Goal: Task Accomplishment & Management: Complete application form

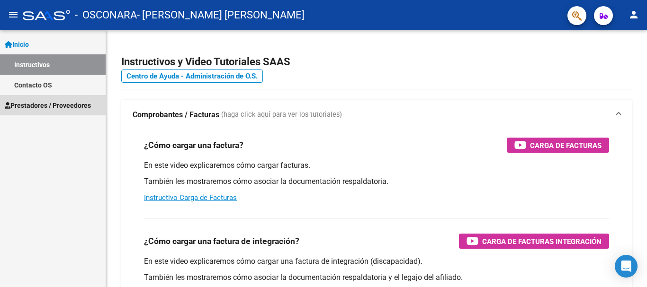
click at [61, 107] on span "Prestadores / Proveedores" at bounding box center [48, 105] width 86 height 10
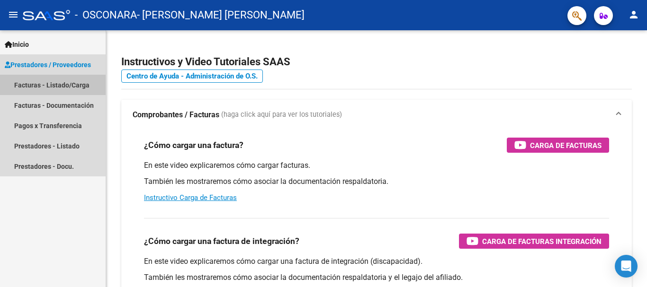
click at [49, 83] on link "Facturas - Listado/Carga" at bounding box center [53, 85] width 106 height 20
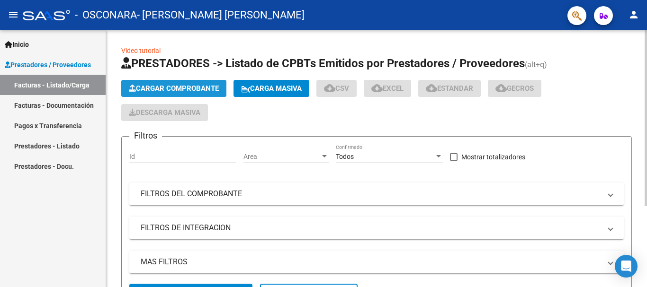
click at [189, 91] on span "Cargar Comprobante" at bounding box center [174, 88] width 90 height 9
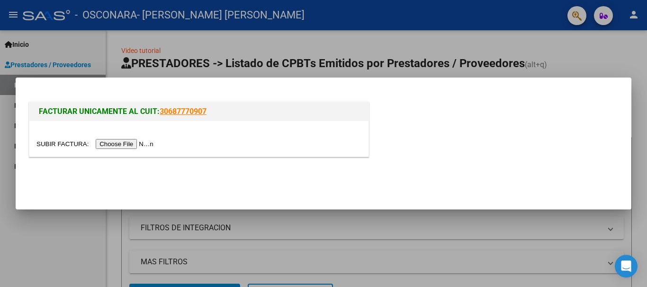
click at [111, 141] on input "file" at bounding box center [96, 144] width 120 height 10
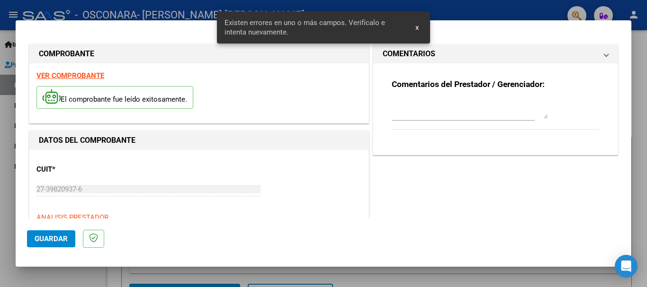
scroll to position [236, 0]
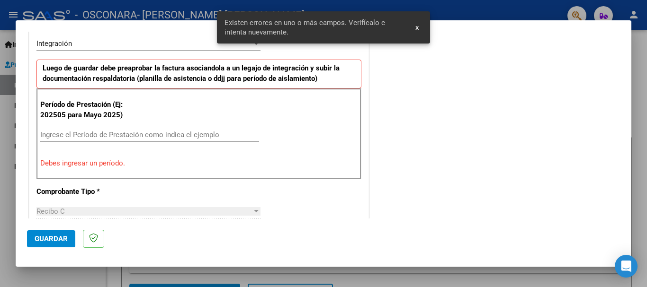
click at [142, 131] on input "Ingrese el Período de Prestación como indica el ejemplo" at bounding box center [149, 135] width 219 height 9
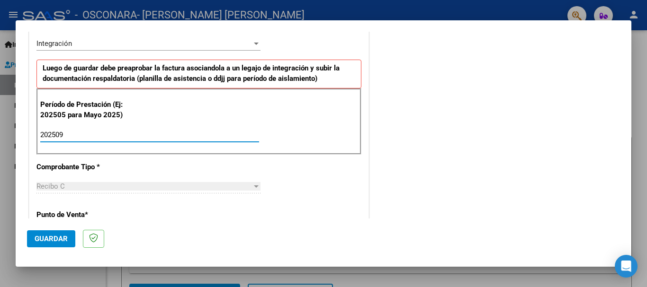
type input "202509"
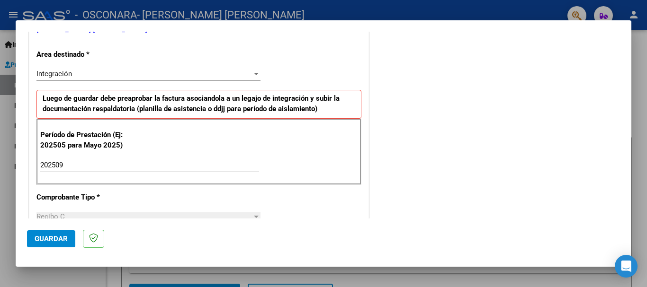
scroll to position [215, 0]
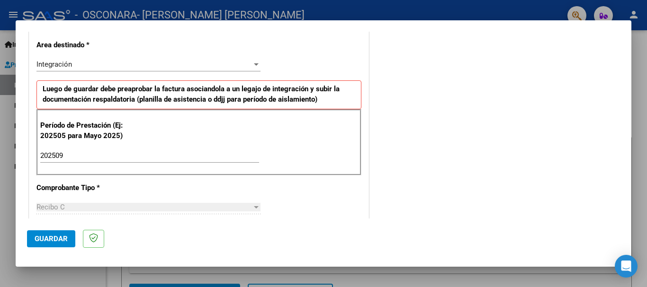
drag, startPoint x: 635, startPoint y: 112, endPoint x: 637, endPoint y: 145, distance: 32.8
click at [637, 145] on div at bounding box center [323, 143] width 647 height 287
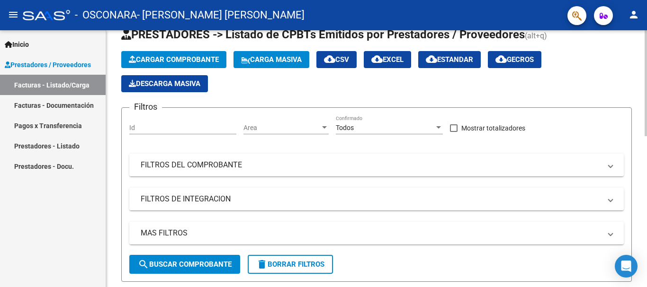
scroll to position [0, 0]
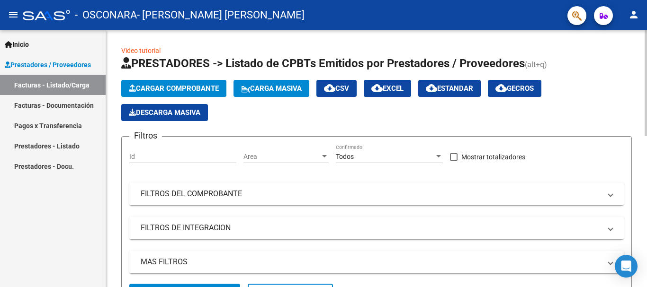
click at [646, 125] on div at bounding box center [645, 83] width 2 height 106
click at [160, 90] on span "Cargar Comprobante" at bounding box center [174, 88] width 90 height 9
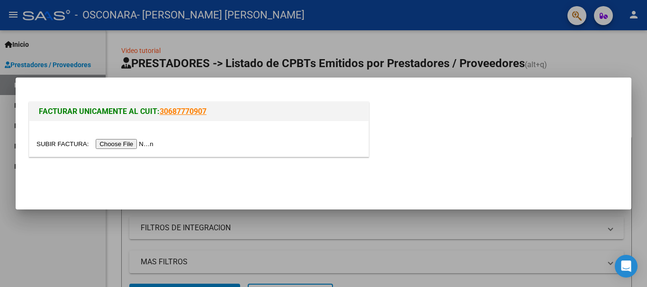
click at [119, 143] on input "file" at bounding box center [96, 144] width 120 height 10
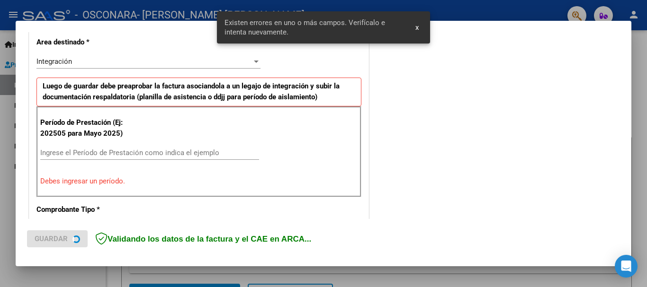
scroll to position [236, 0]
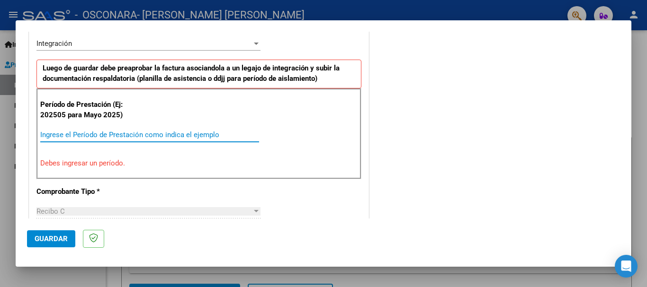
click at [106, 137] on input "Ingrese el Período de Prestación como indica el ejemplo" at bounding box center [149, 135] width 219 height 9
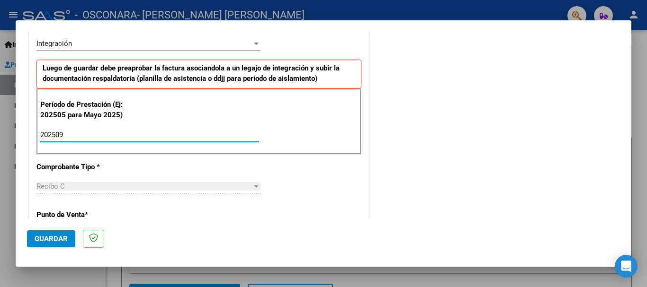
type input "202509"
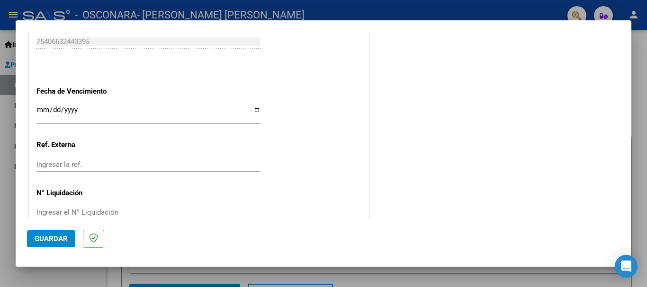
scroll to position [646, 0]
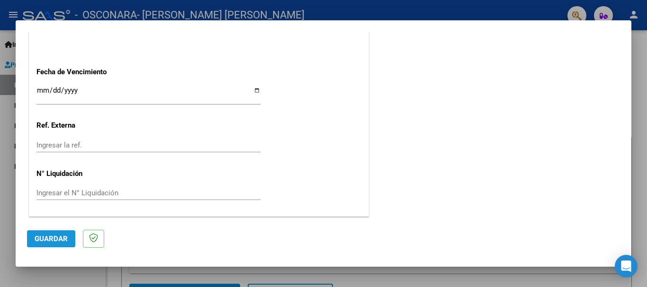
click at [45, 242] on span "Guardar" at bounding box center [51, 239] width 33 height 9
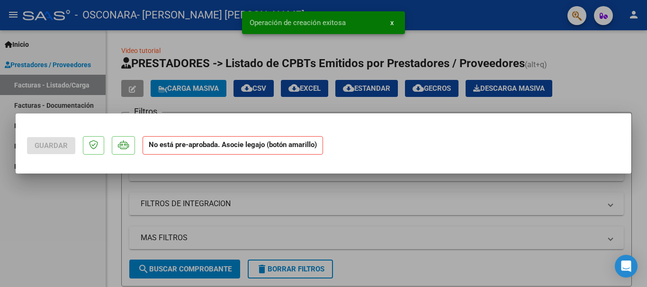
scroll to position [0, 0]
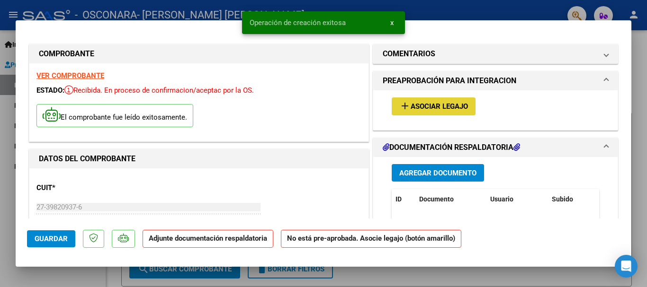
click at [421, 105] on span "Asociar Legajo" at bounding box center [439, 107] width 57 height 9
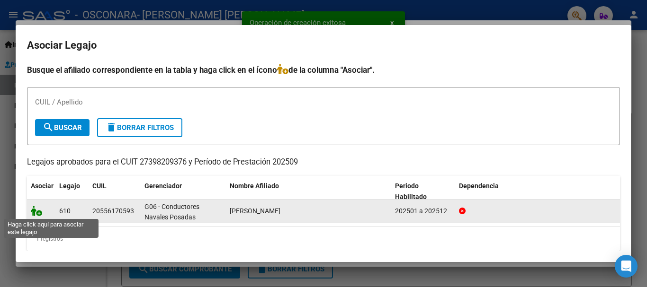
click at [37, 212] on icon at bounding box center [36, 211] width 11 height 10
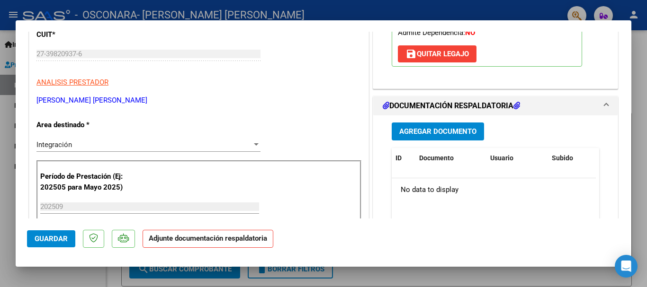
scroll to position [179, 0]
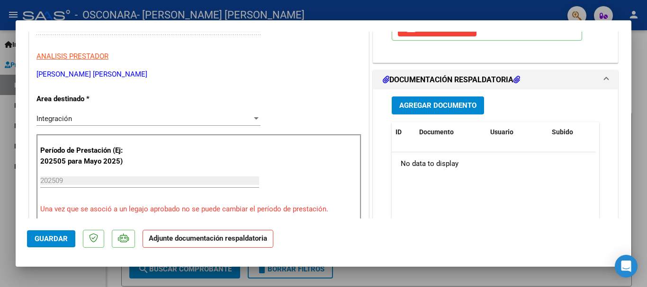
click at [464, 103] on span "Agregar Documento" at bounding box center [437, 106] width 77 height 9
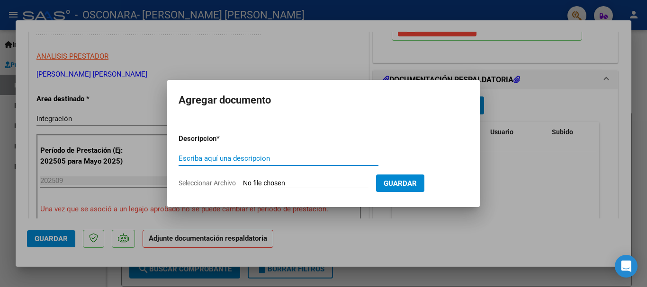
click at [241, 160] on input "Escriba aquí una descripcion" at bounding box center [279, 158] width 200 height 9
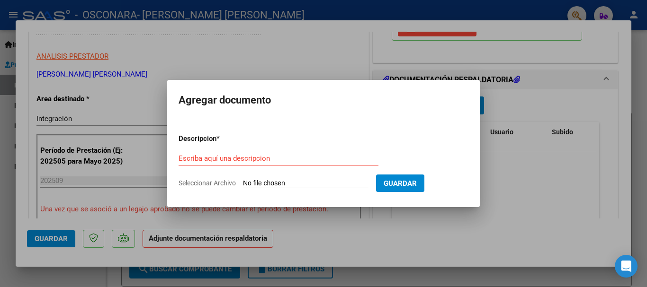
click at [257, 179] on form "Descripcion * Escriba aquí una descripcion Seleccionar Archivo Guardar" at bounding box center [324, 160] width 290 height 69
click at [262, 182] on input "Seleccionar Archivo" at bounding box center [305, 183] width 125 height 9
type input "C:\fakepath\INFORME Benja [DATE].pdf"
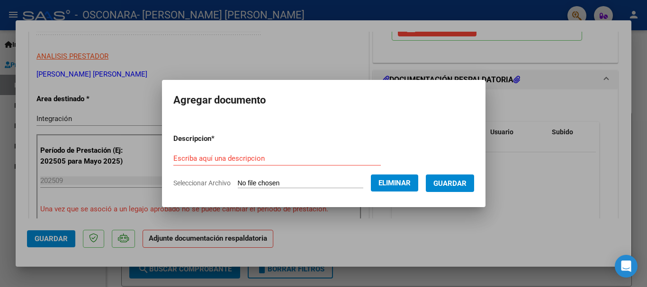
click at [249, 146] on form "Descripcion * Escriba aquí una descripcion Seleccionar Archivo Eliminar Guardar" at bounding box center [323, 160] width 301 height 69
click at [242, 162] on input "Escriba aquí una descripcion" at bounding box center [276, 158] width 207 height 9
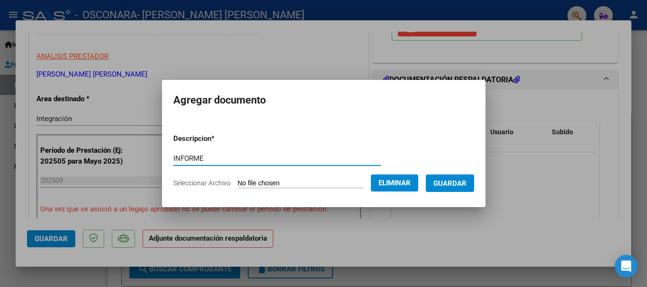
type input "INFORME"
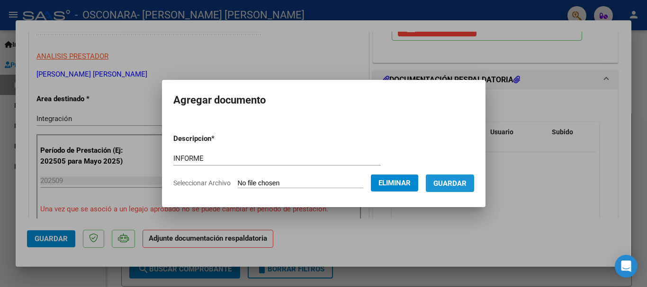
click at [466, 179] on span "Guardar" at bounding box center [449, 183] width 33 height 9
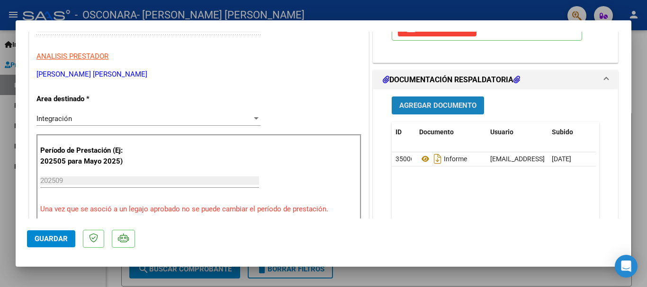
click at [443, 107] on span "Agregar Documento" at bounding box center [437, 106] width 77 height 9
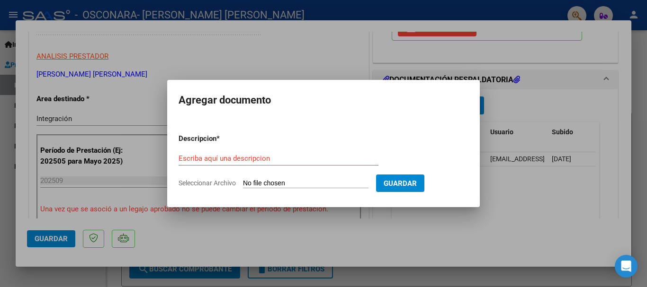
click at [260, 181] on input "Seleccionar Archivo" at bounding box center [305, 183] width 125 height 9
type input "C:\fakepath\benja [DATE].pdf"
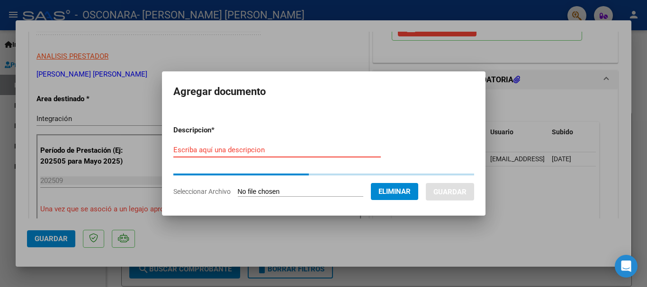
click at [240, 151] on input "Escriba aquí una descripcion" at bounding box center [276, 150] width 207 height 9
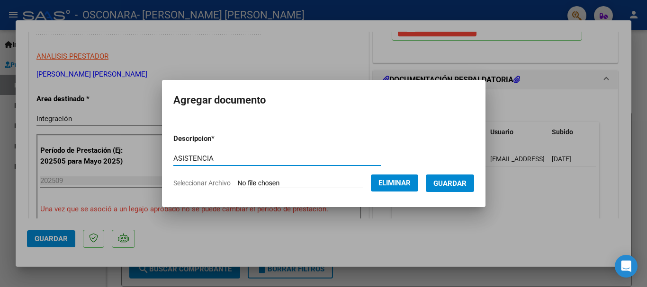
type input "ASISTENCIA"
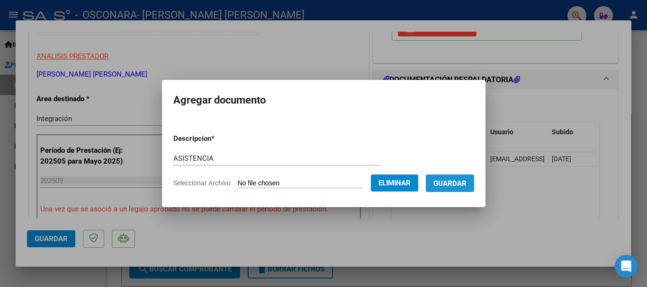
click at [455, 190] on button "Guardar" at bounding box center [450, 184] width 48 height 18
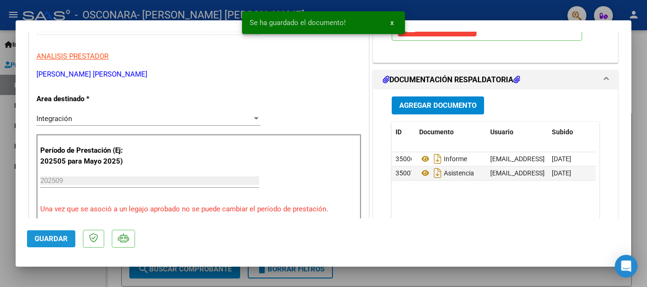
click at [54, 235] on span "Guardar" at bounding box center [51, 239] width 33 height 9
